Goal: Task Accomplishment & Management: Use online tool/utility

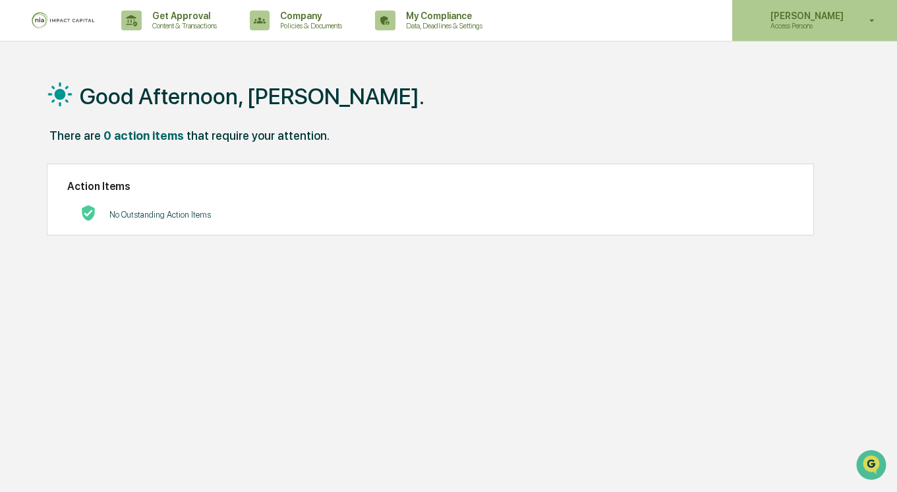
click at [811, 13] on p "[PERSON_NAME]" at bounding box center [805, 16] width 90 height 11
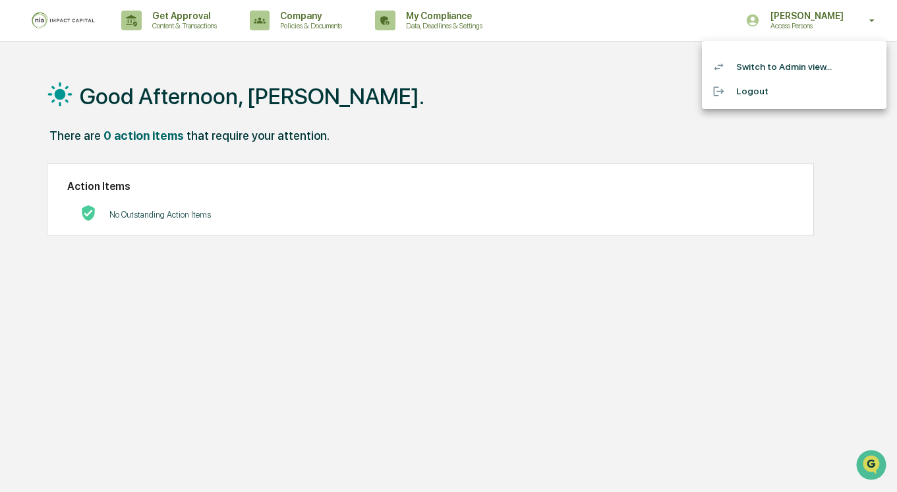
click at [767, 64] on li "Switch to Admin view..." at bounding box center [794, 67] width 185 height 24
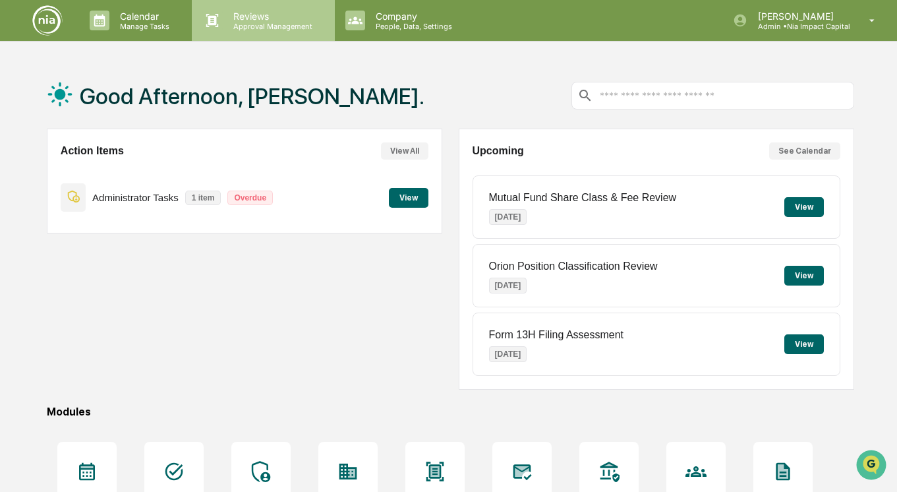
click at [261, 22] on p "Approval Management" at bounding box center [271, 26] width 96 height 9
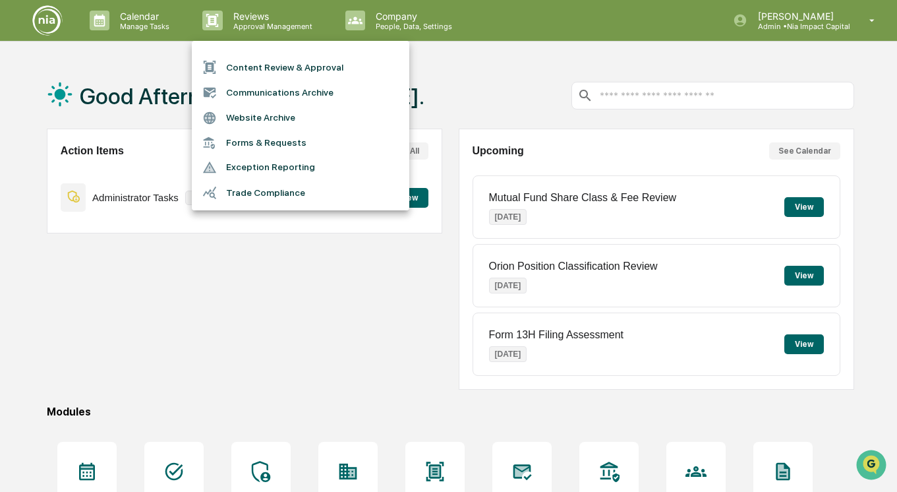
click at [260, 70] on li "Content Review & Approval" at bounding box center [300, 67] width 217 height 25
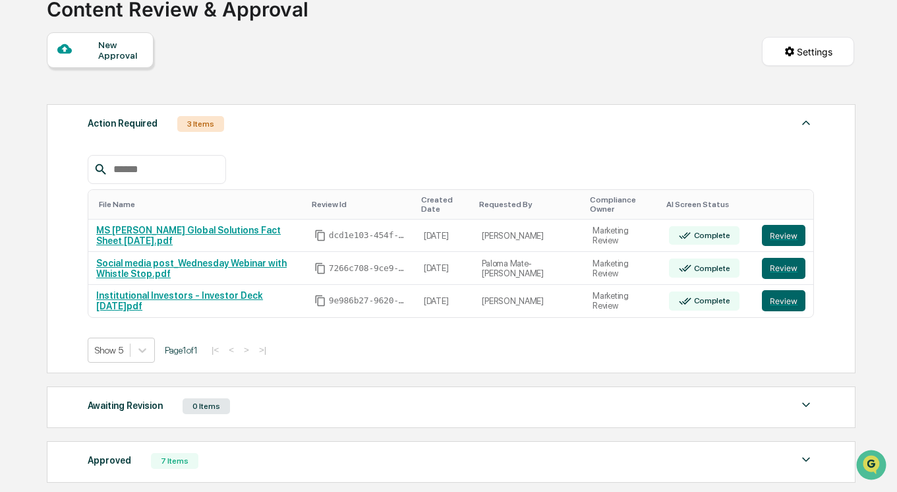
scroll to position [97, 0]
click at [782, 303] on button "Review" at bounding box center [783, 299] width 43 height 21
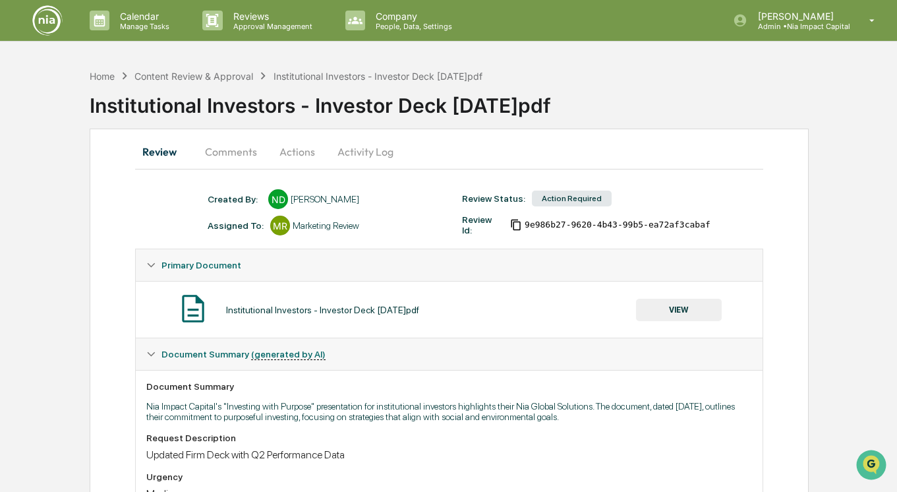
click at [273, 309] on div "Institutional Investors - Investor Deck [DATE]pdf" at bounding box center [322, 309] width 193 height 11
click at [672, 311] on button "VIEW" at bounding box center [679, 310] width 86 height 22
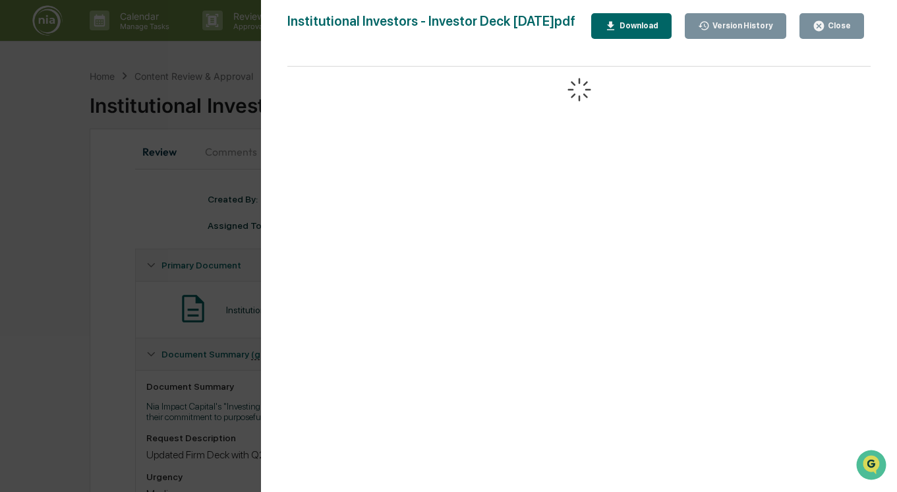
click at [658, 30] on div "Download" at bounding box center [638, 25] width 42 height 9
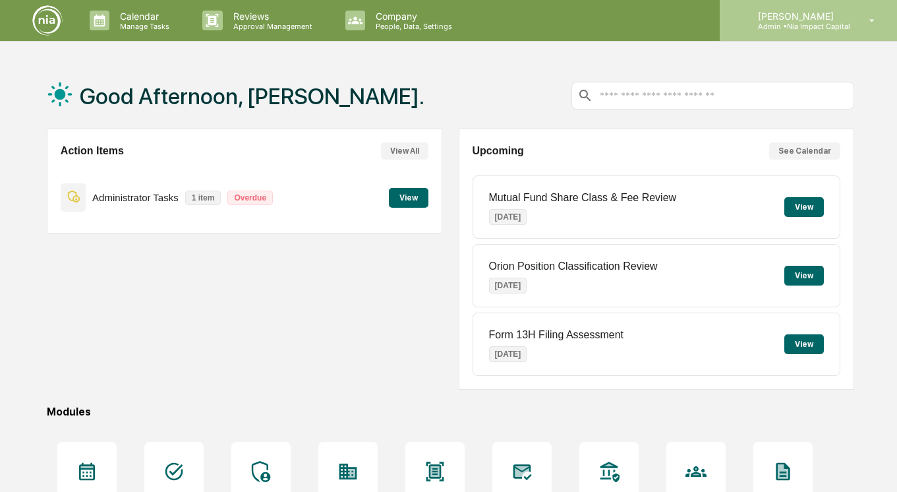
click at [775, 18] on p "[PERSON_NAME]" at bounding box center [798, 16] width 103 height 11
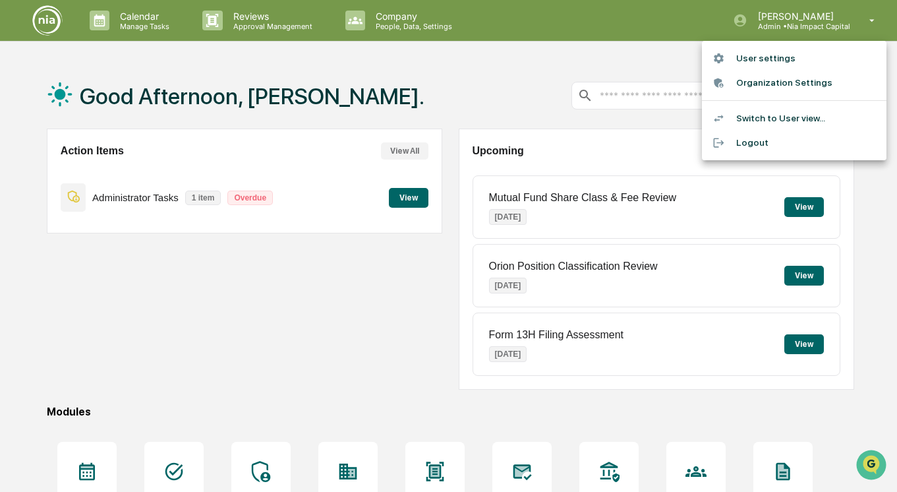
click at [248, 24] on div at bounding box center [448, 246] width 897 height 492
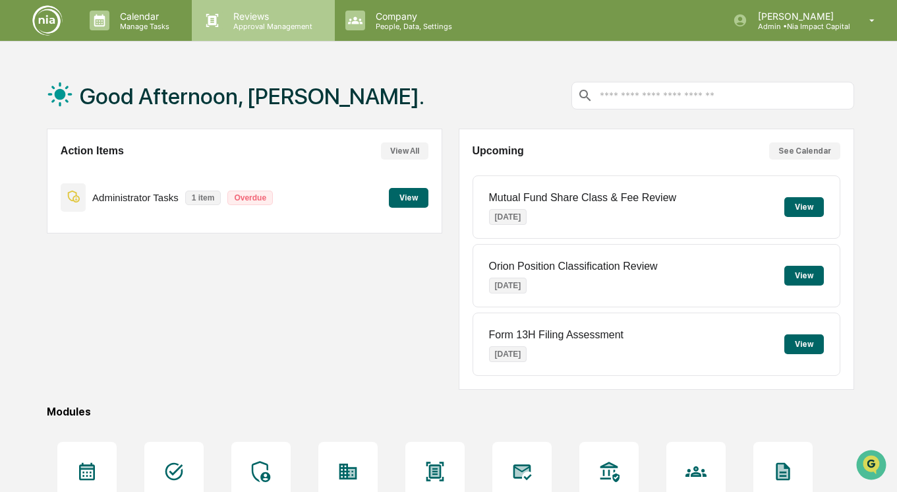
click at [236, 22] on p "Approval Management" at bounding box center [271, 26] width 96 height 9
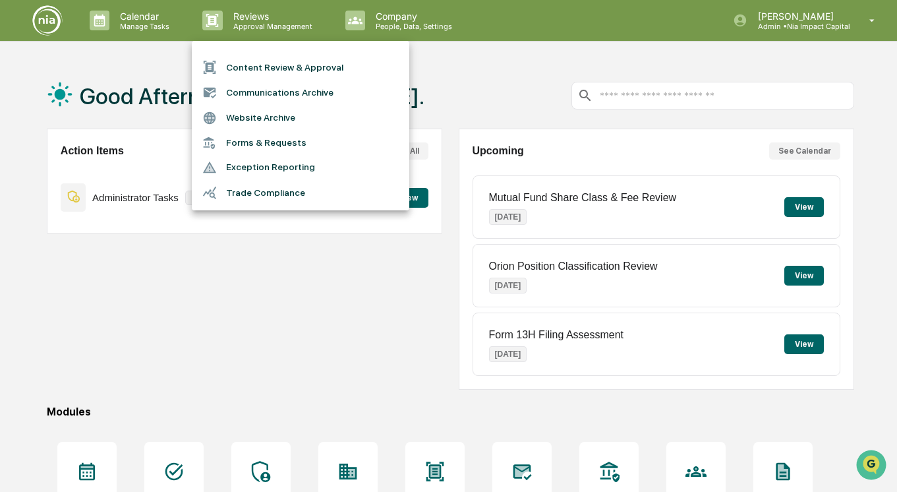
click at [246, 65] on li "Content Review & Approval" at bounding box center [300, 67] width 217 height 25
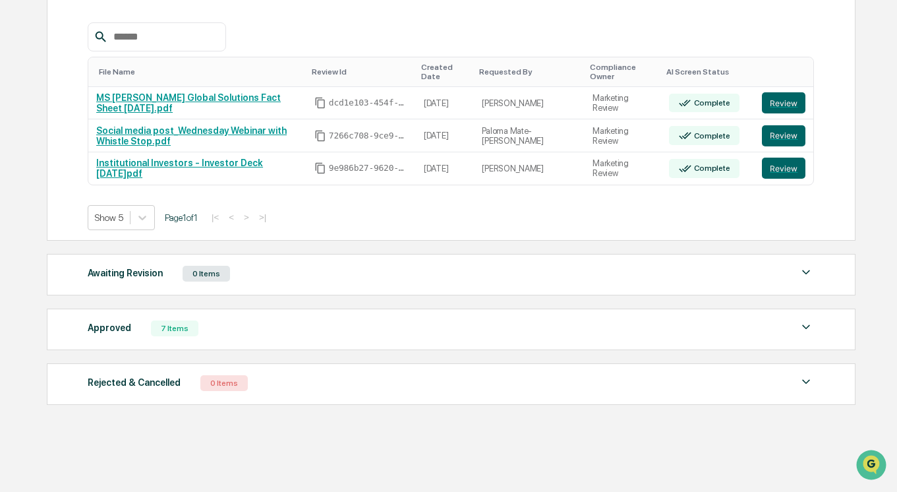
click at [324, 328] on div "Approved 7 Items" at bounding box center [451, 328] width 726 height 18
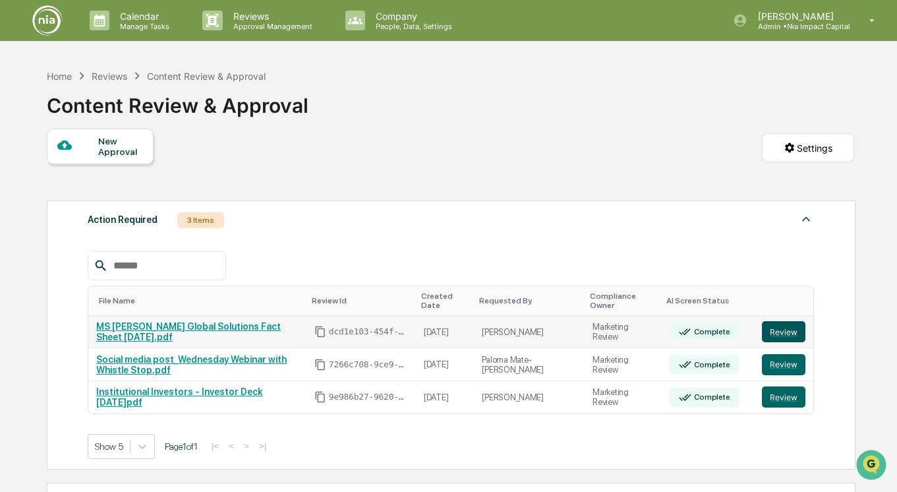
click at [781, 328] on button "Review" at bounding box center [783, 331] width 43 height 21
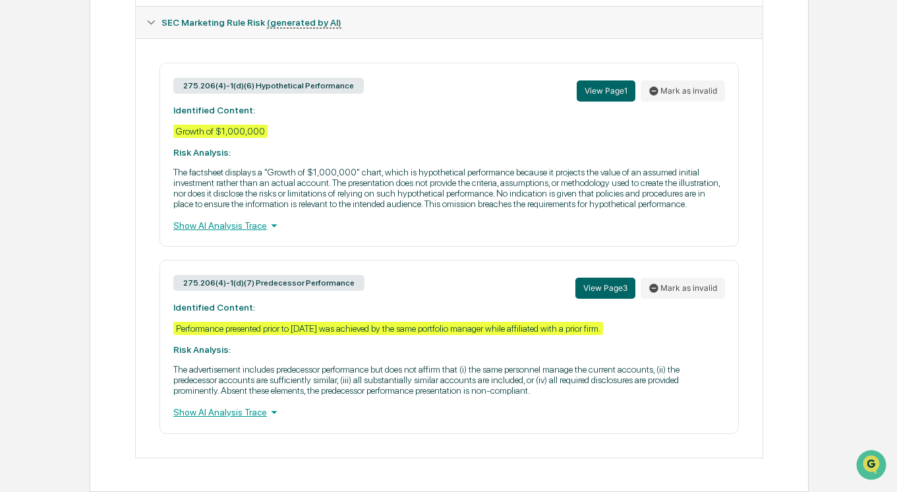
scroll to position [605, 0]
click at [266, 416] on div "Show AI Analysis Trace" at bounding box center [449, 412] width 552 height 14
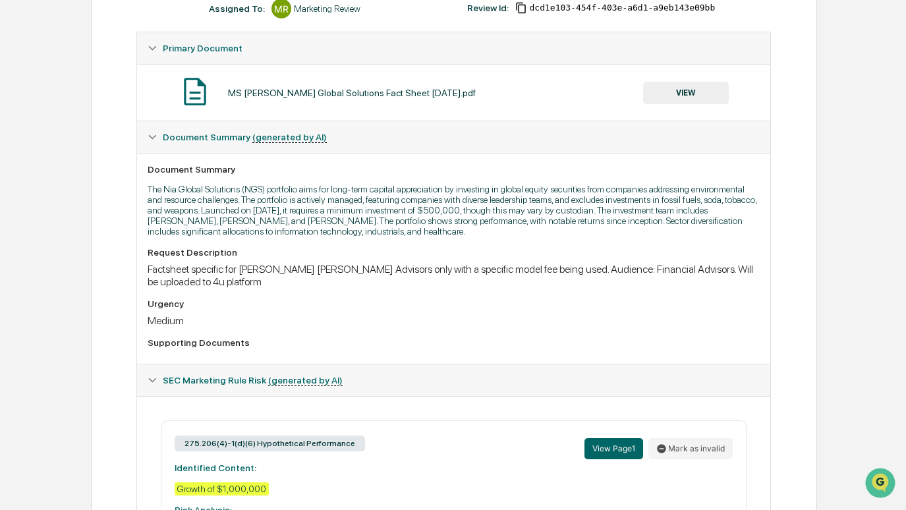
scroll to position [0, 0]
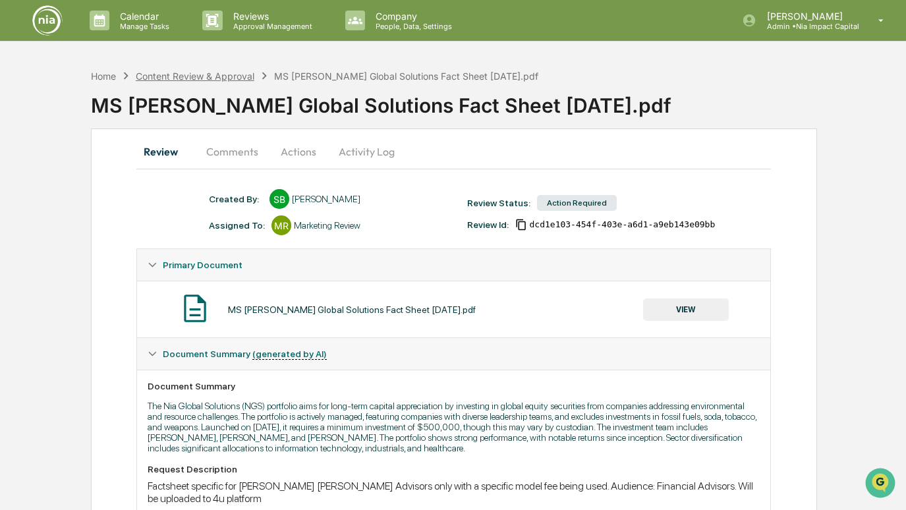
click at [173, 74] on div "Content Review & Approval" at bounding box center [195, 76] width 119 height 11
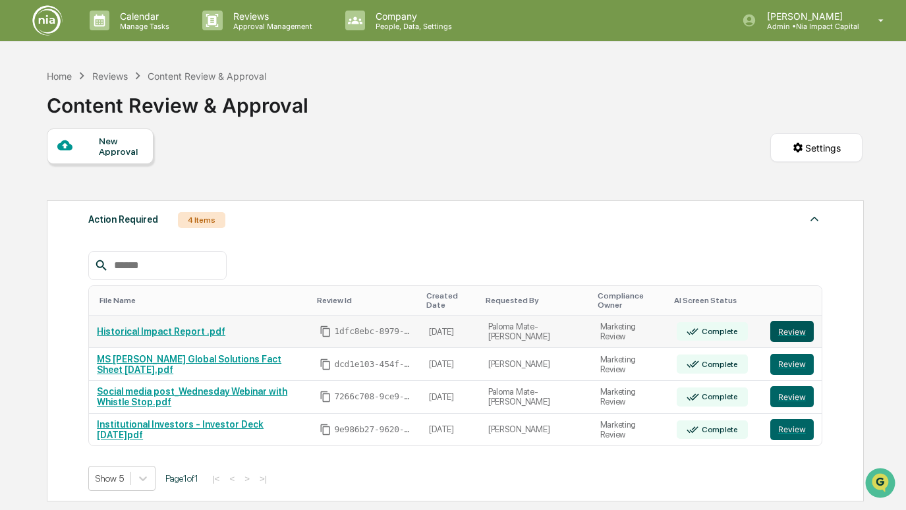
click at [797, 330] on button "Review" at bounding box center [791, 331] width 43 height 21
